Goal: Task Accomplishment & Management: Complete application form

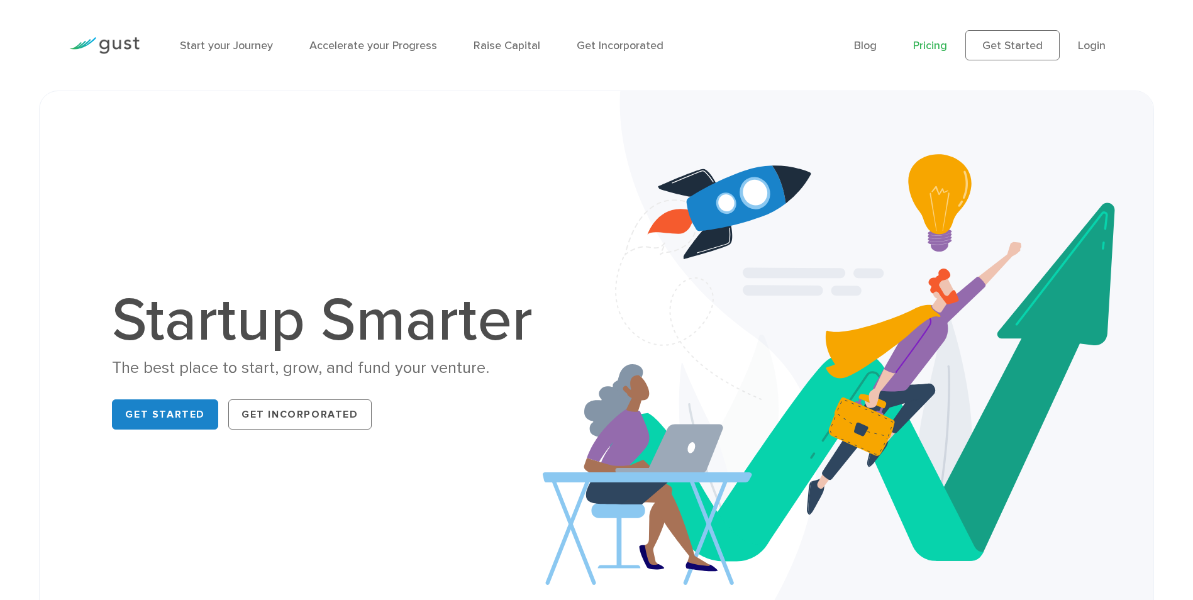
click at [930, 48] on link "Pricing" at bounding box center [930, 45] width 34 height 13
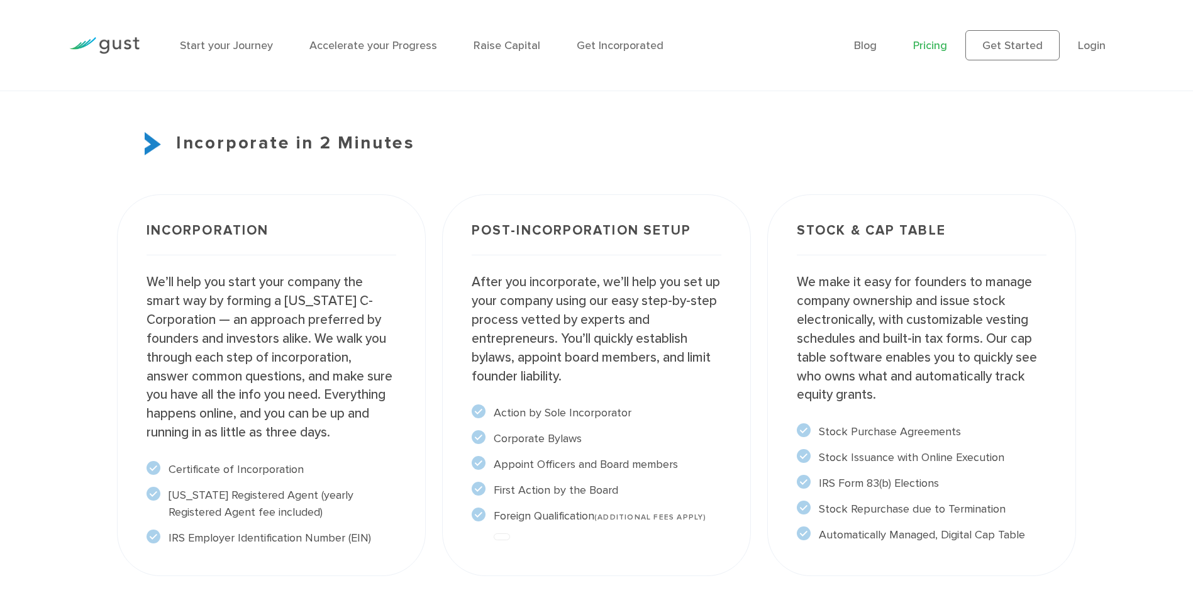
scroll to position [755, 0]
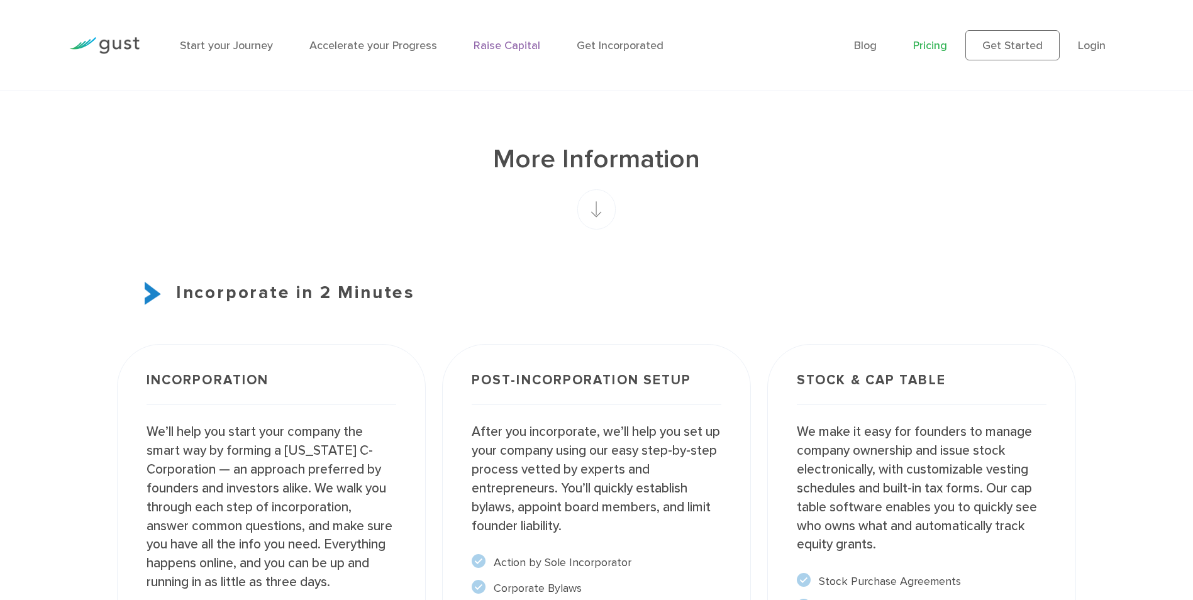
click at [486, 42] on link "Raise Capital" at bounding box center [507, 45] width 67 height 13
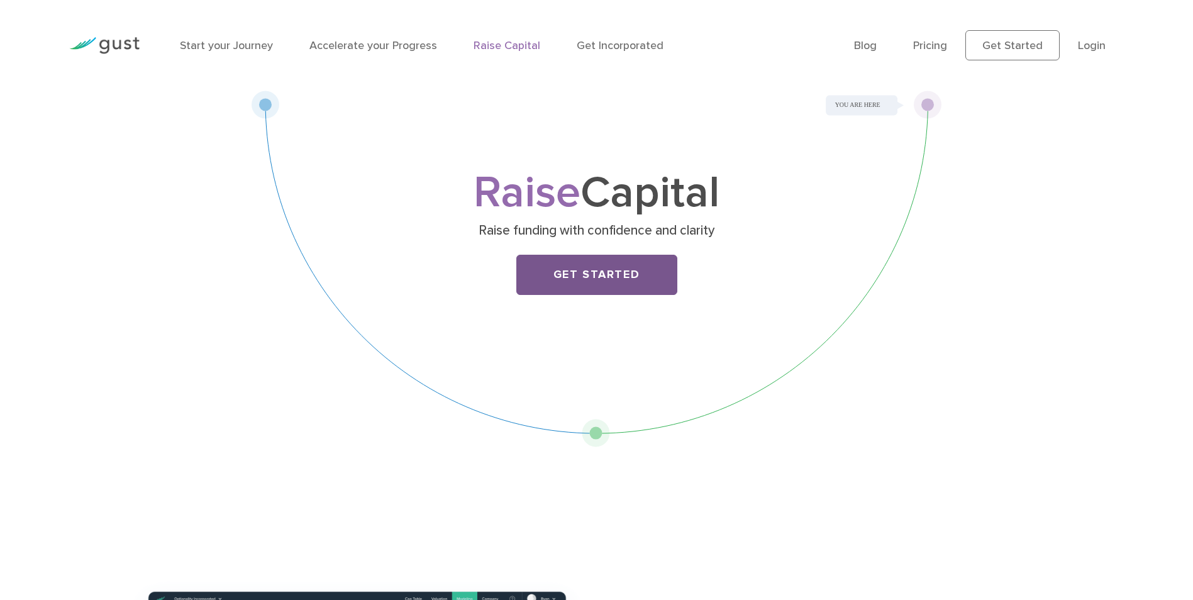
click at [608, 285] on link "Get Started" at bounding box center [597, 275] width 161 height 40
